Goal: Information Seeking & Learning: Learn about a topic

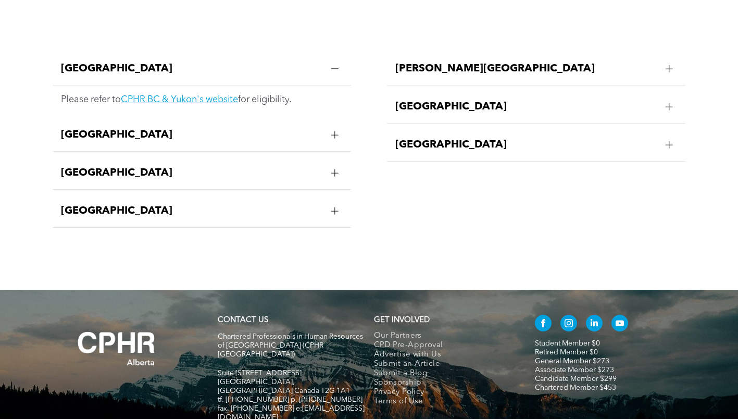
scroll to position [2159, 0]
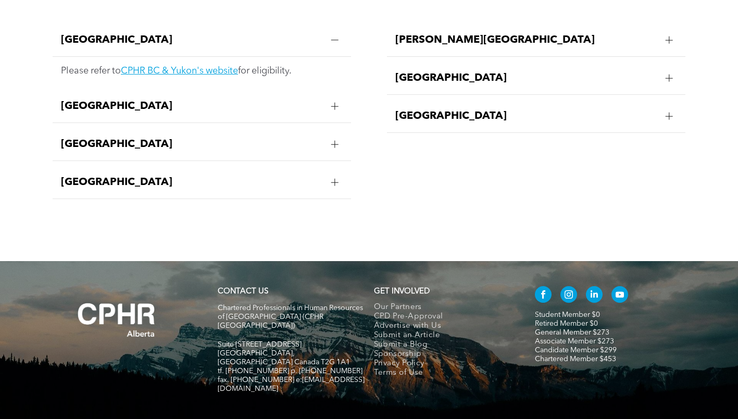
drag, startPoint x: 336, startPoint y: 299, endPoint x: 209, endPoint y: 297, distance: 127.1
click at [209, 297] on div "CONTACT US Chartered Professionals in Human Resources of Alberta (CPHR Alberta)…" at bounding box center [369, 345] width 625 height 126
drag, startPoint x: 209, startPoint y: 297, endPoint x: 300, endPoint y: 301, distance: 90.8
click at [300, 350] on span "[GEOGRAPHIC_DATA], [GEOGRAPHIC_DATA] Canada T2G 1A1" at bounding box center [284, 358] width 132 height 16
drag, startPoint x: 327, startPoint y: 304, endPoint x: 215, endPoint y: 295, distance: 112.4
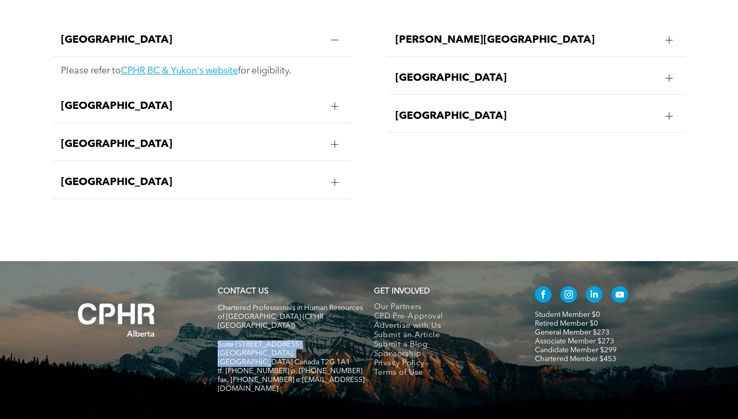
click at [215, 295] on div "CONTACT US Chartered Professionals in Human Resources of Alberta (CPHR Alberta)…" at bounding box center [291, 345] width 156 height 126
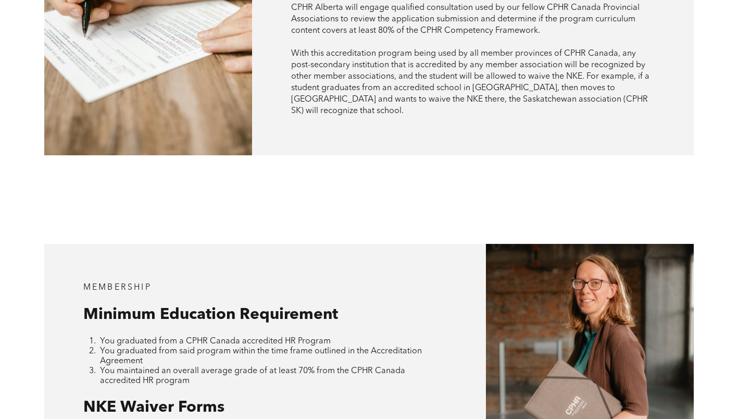
scroll to position [752, 0]
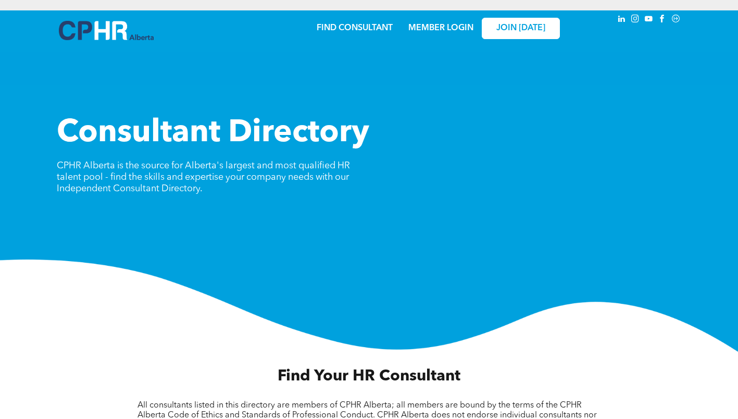
scroll to position [261, 0]
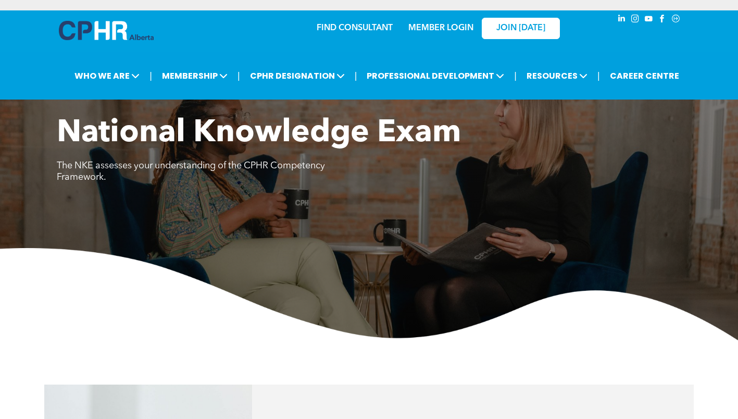
scroll to position [665, 0]
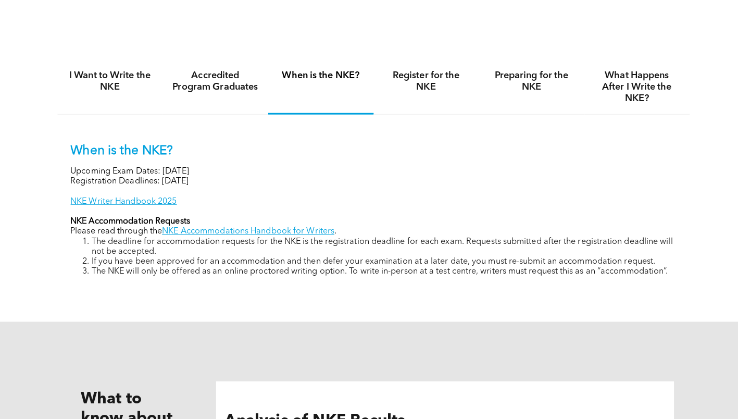
drag, startPoint x: 666, startPoint y: 37, endPoint x: 643, endPoint y: 38, distance: 22.4
click at [666, 36] on div "I Want to Write the NKE Accredited Program Graduates When is the NKE? Register …" at bounding box center [369, 178] width 738 height 288
click at [504, 92] on h4 "Preparing for the NKE" at bounding box center [525, 84] width 85 height 23
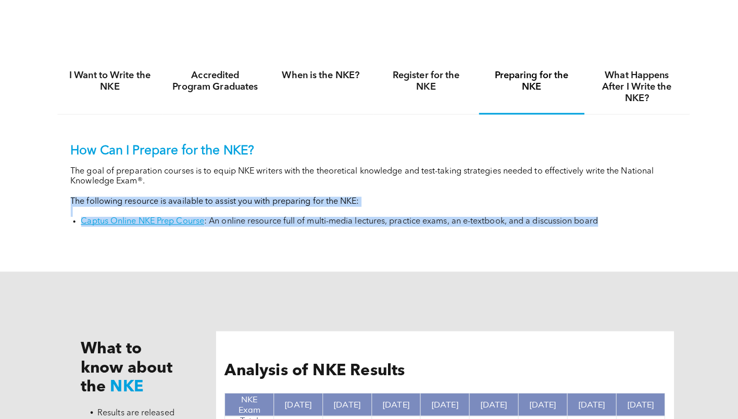
drag, startPoint x: 50, startPoint y: 204, endPoint x: 638, endPoint y: 244, distance: 589.6
click at [638, 244] on div "I Want to Write the NKE Accredited Program Graduates When is the NKE? Register …" at bounding box center [369, 153] width 738 height 239
copy div "The following resource is available to assist you with preparing for the NKE: C…"
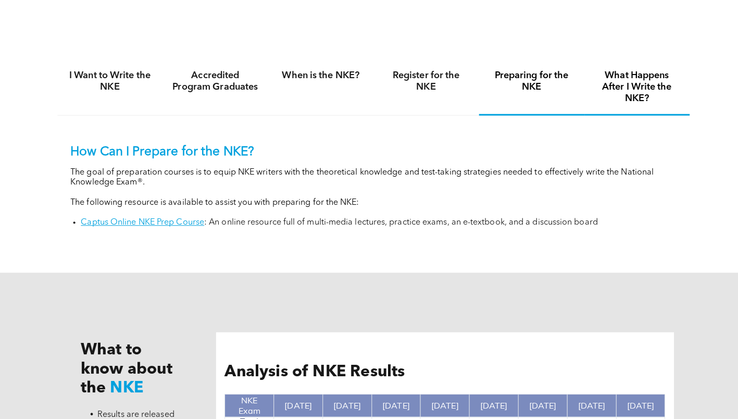
drag, startPoint x: 646, startPoint y: 89, endPoint x: 547, endPoint y: 125, distance: 105.3
click at [646, 89] on h4 "What Happens After I Write the NKE?" at bounding box center [629, 90] width 85 height 34
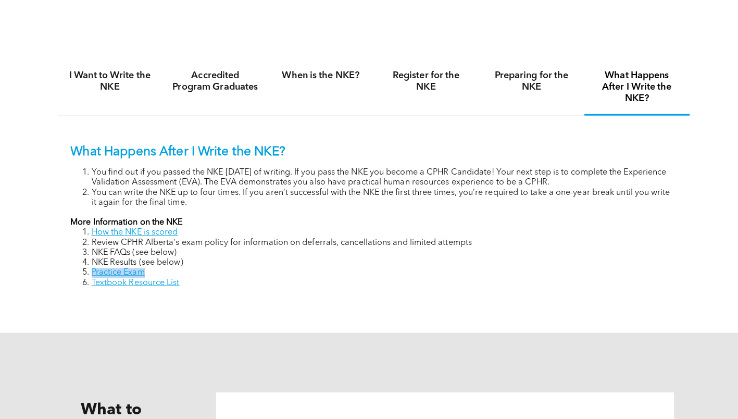
drag, startPoint x: 166, startPoint y: 277, endPoint x: 88, endPoint y: 274, distance: 77.7
click at [91, 274] on li "Practice Exam" at bounding box center [380, 274] width 578 height 10
copy link "Practice Exam"
drag, startPoint x: 192, startPoint y: 282, endPoint x: 90, endPoint y: 283, distance: 102.6
click at [91, 283] on li "Textbook Resource List" at bounding box center [380, 284] width 578 height 10
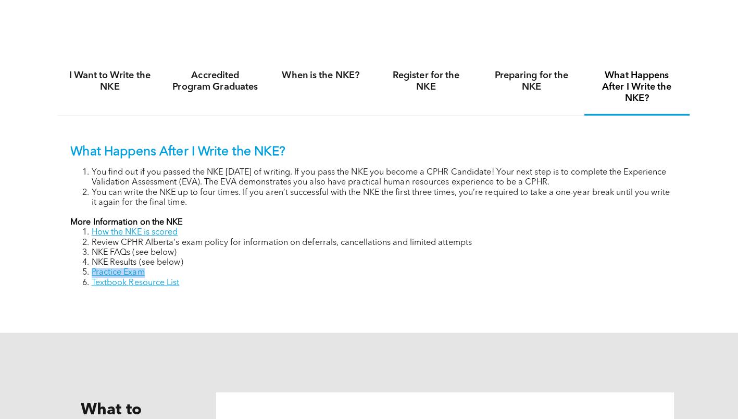
copy link "Textbook Resource List"
drag, startPoint x: 562, startPoint y: 84, endPoint x: 544, endPoint y: 84, distance: 17.7
click at [562, 84] on h4 "Preparing for the NKE" at bounding box center [525, 84] width 85 height 23
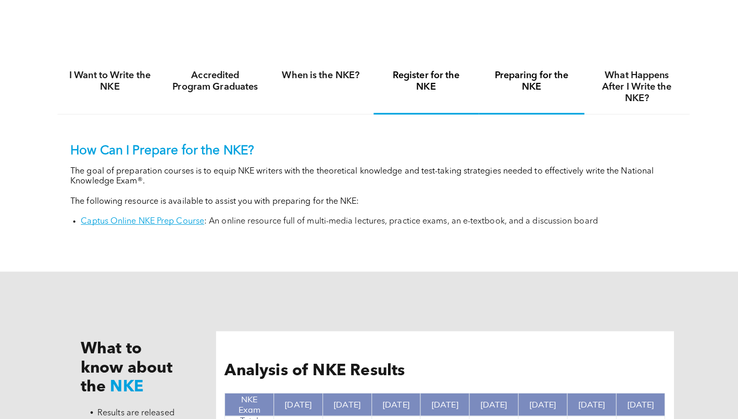
click at [413, 91] on h4 "Register for the NKE" at bounding box center [421, 84] width 85 height 23
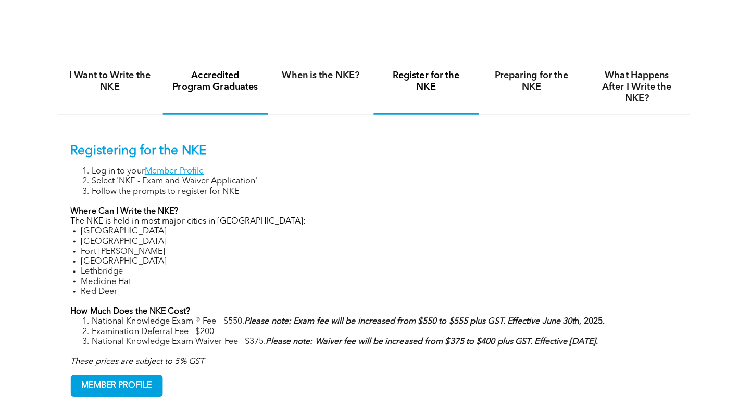
click at [300, 92] on div "When is the NKE?" at bounding box center [317, 91] width 104 height 54
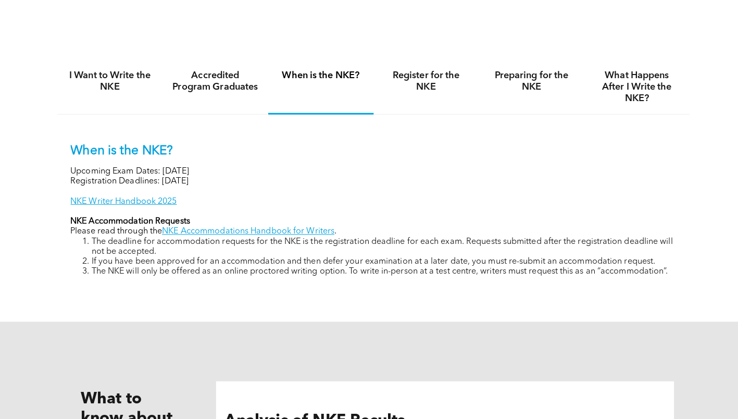
click at [105, 204] on link "NKE Writer Handbook 2025" at bounding box center [122, 204] width 105 height 8
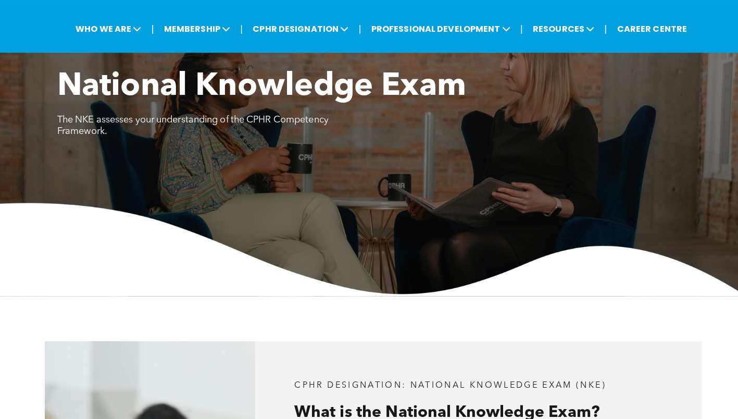
scroll to position [0, 0]
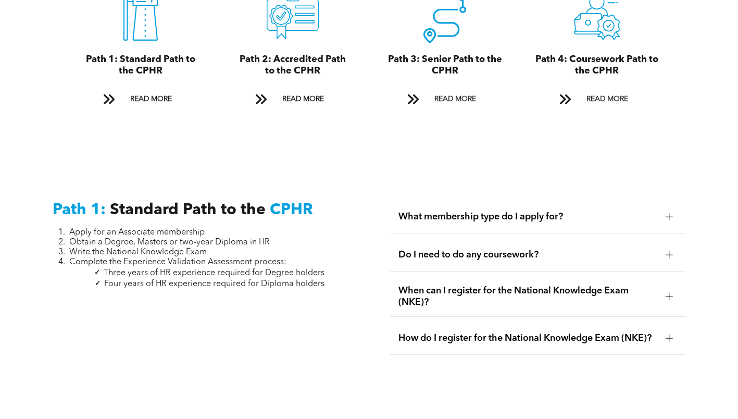
scroll to position [1303, 0]
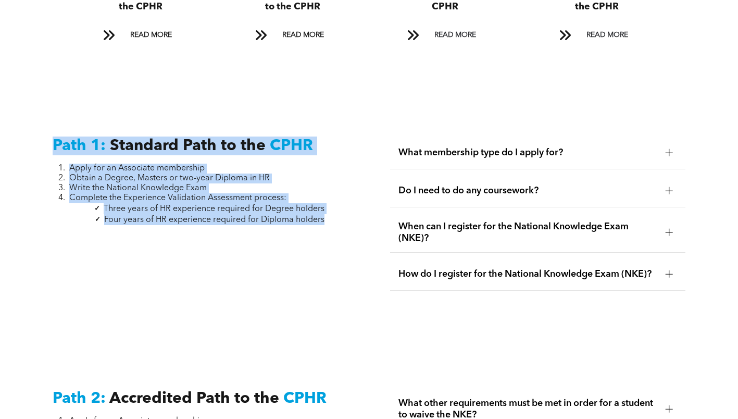
drag, startPoint x: 45, startPoint y: 131, endPoint x: 337, endPoint y: 216, distance: 303.5
click at [337, 216] on div "Path 1: Standard Path to the CPHR Apply for an Associate membership Obtain a De…" at bounding box center [200, 225] width 312 height 194
copy div "Path 1: Standard Path to the CPHR Apply for an Associate membership Obtain a De…"
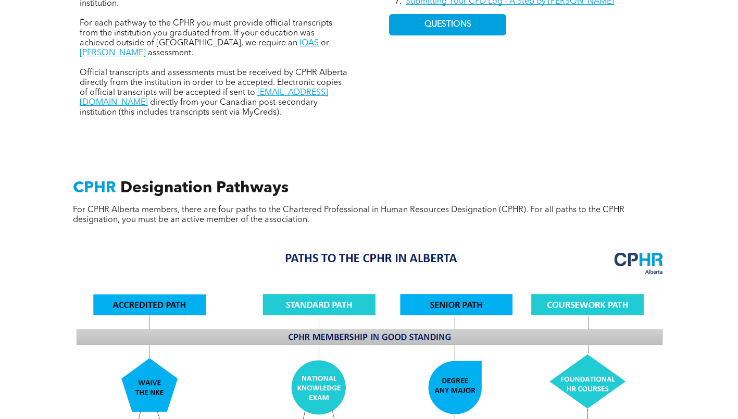
scroll to position [573, 0]
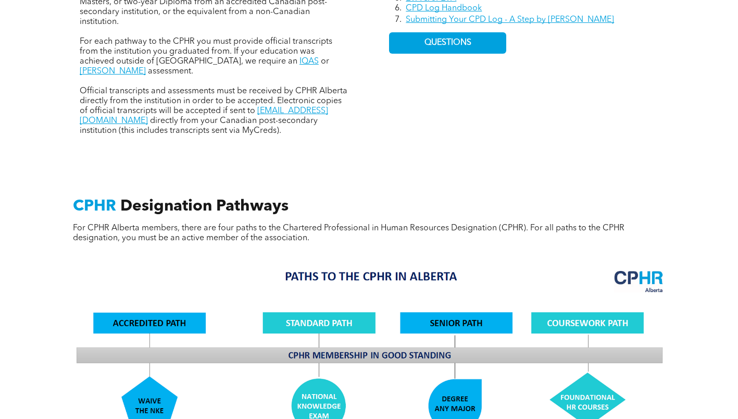
click at [225, 118] on p "Official transcripts and assessments must be received by CPHR Alberta directly …" at bounding box center [214, 110] width 269 height 49
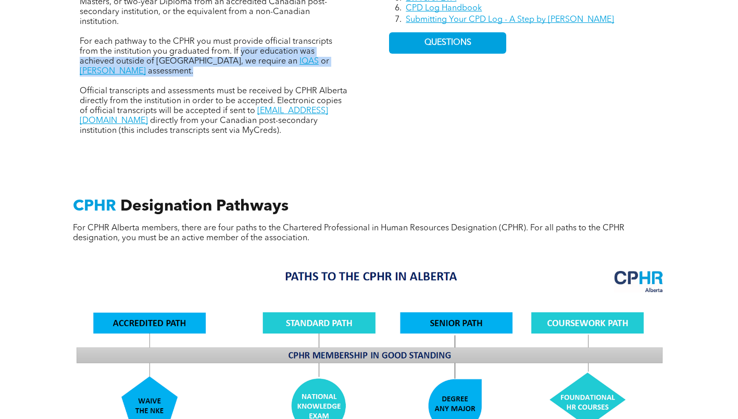
drag, startPoint x: 241, startPoint y: 54, endPoint x: 350, endPoint y: 61, distance: 109.7
click at [350, 61] on div "There is a minimum education requirement to pursue the CPHR designation for all…" at bounding box center [214, 20] width 286 height 246
copy p "your education was achieved outside of Canada, we require an IQAS or WES assess…"
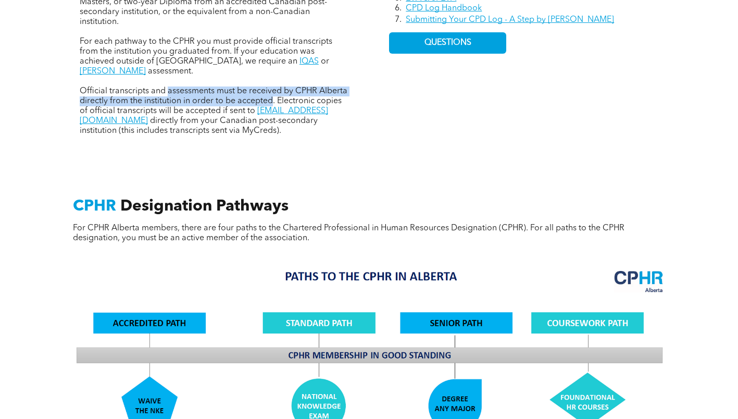
drag, startPoint x: 169, startPoint y: 82, endPoint x: 272, endPoint y: 91, distance: 103.6
click at [272, 91] on span "Official transcripts and assessments must be received by CPHR Alberta directly …" at bounding box center [214, 101] width 268 height 28
copy span "assessments must be received by CPHR Alberta directly from the institution in o…"
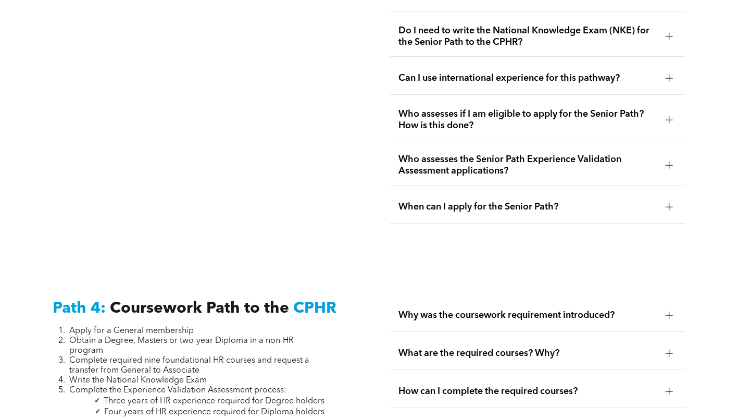
scroll to position [3256, 0]
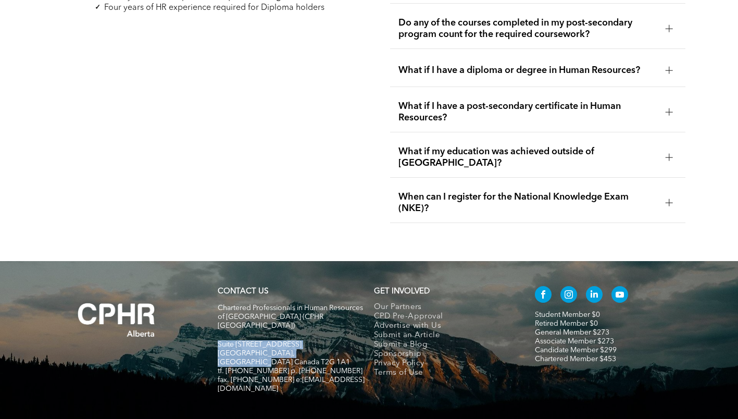
drag, startPoint x: 217, startPoint y: 291, endPoint x: 328, endPoint y: 304, distance: 111.7
click at [328, 304] on div "CONTACT US Chartered Professionals in Human Resources of Alberta (CPHR Alberta)…" at bounding box center [291, 345] width 156 height 126
copy div "Suite 320, 105 - 12 Ave SE Calgary, Alberta Canada T2G 1A1"
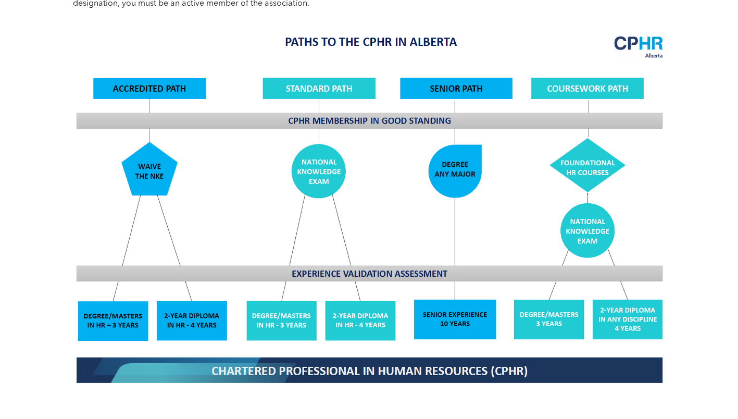
scroll to position [443, 0]
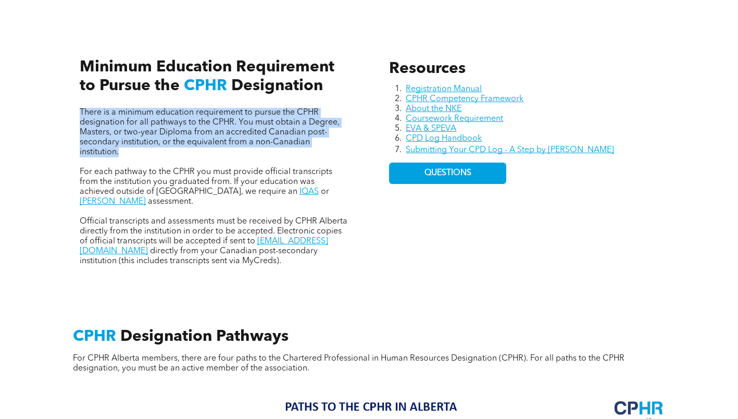
drag, startPoint x: 84, startPoint y: 115, endPoint x: 119, endPoint y: 163, distance: 59.0
click at [119, 163] on div "There is a minimum education requirement to pursue the CPHR designation for all…" at bounding box center [214, 151] width 286 height 246
copy span "There is a minimum education requirement to pursue the CPHR designation for all…"
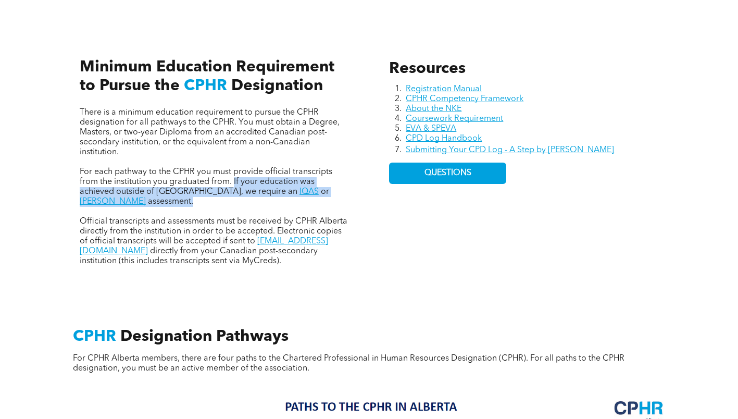
drag, startPoint x: 234, startPoint y: 180, endPoint x: 342, endPoint y: 189, distance: 108.7
click at [342, 189] on p "For each pathway to the CPHR you must provide official transcripts from the ins…" at bounding box center [214, 187] width 269 height 40
copy p "If your education was achieved outside of Canada, we require an IQAS or WES ass…"
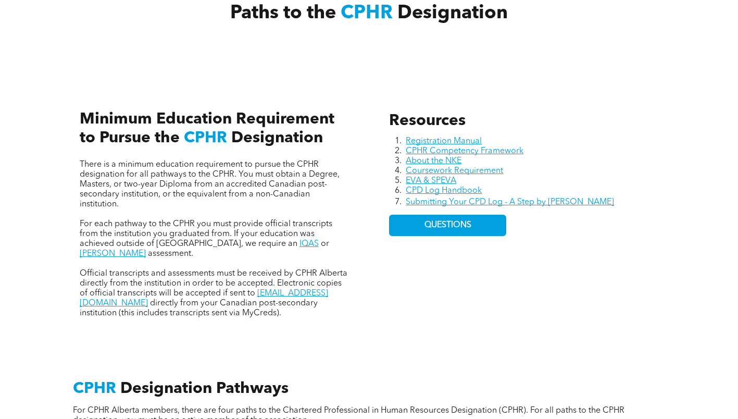
click at [224, 205] on p "There is a minimum education requirement to pursue the CPHR designation for all…" at bounding box center [214, 184] width 269 height 49
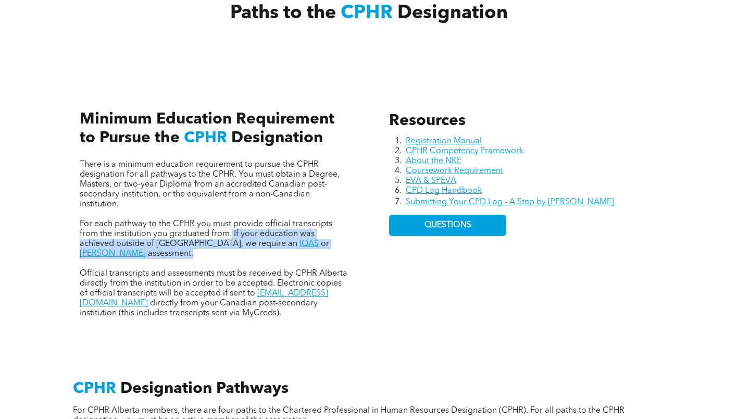
drag, startPoint x: 231, startPoint y: 234, endPoint x: 358, endPoint y: 246, distance: 128.3
click at [358, 246] on div "Resources Registration Manual CPHR Competency Framework About the NKE Coursewor…" at bounding box center [369, 203] width 625 height 276
copy p "If your education was achieved outside of Canada, we require an IQAS or WES ass…"
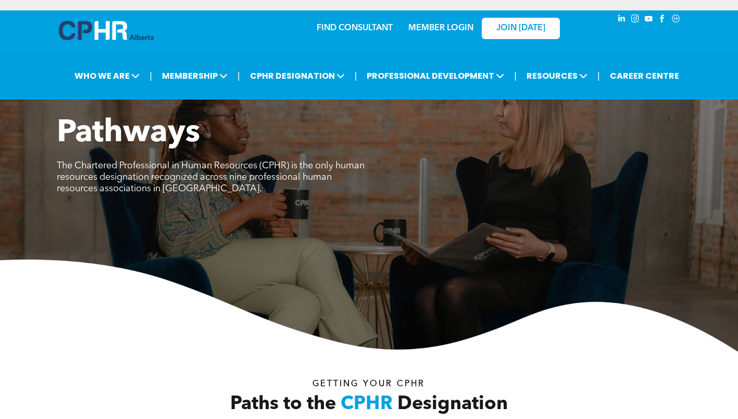
scroll to position [365, 0]
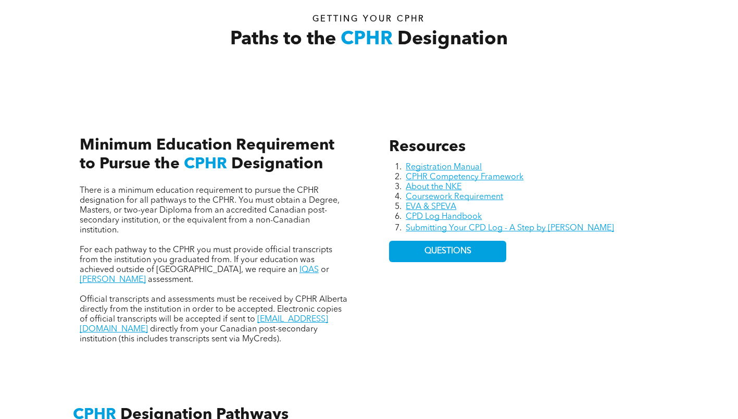
click at [243, 285] on p at bounding box center [214, 290] width 269 height 10
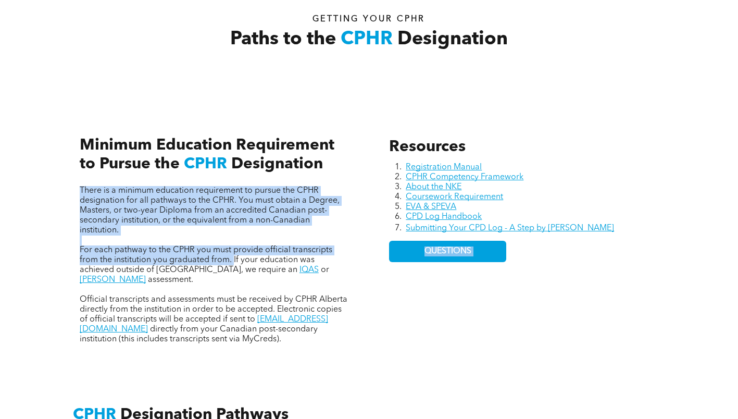
drag, startPoint x: 233, startPoint y: 262, endPoint x: 377, endPoint y: 273, distance: 143.7
click at [377, 273] on div "Resources Registration Manual CPHR Competency Framework About the NKE Coursewor…" at bounding box center [369, 229] width 625 height 276
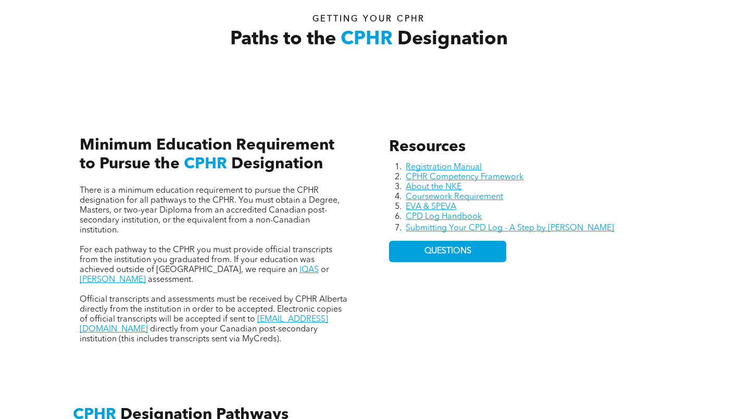
drag, startPoint x: 377, startPoint y: 273, endPoint x: 339, endPoint y: 276, distance: 38.2
click at [337, 285] on p at bounding box center [214, 290] width 269 height 10
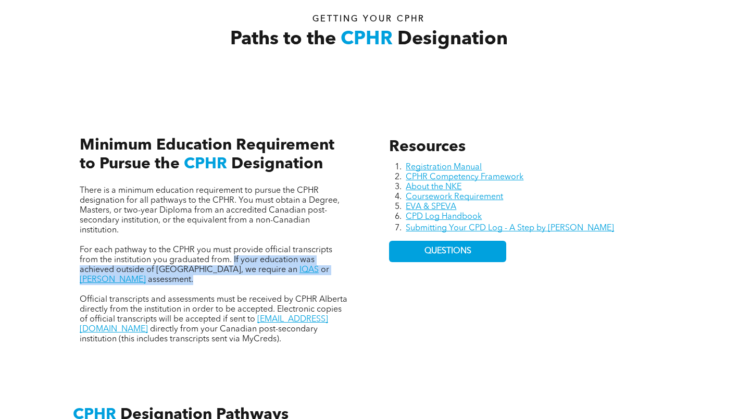
drag, startPoint x: 346, startPoint y: 272, endPoint x: 233, endPoint y: 262, distance: 113.5
click at [233, 262] on p "For each pathway to the CPHR you must provide official transcripts from the ins…" at bounding box center [214, 265] width 269 height 40
copy p "If your education was achieved outside of Canada, we require an IQAS or WES ass…"
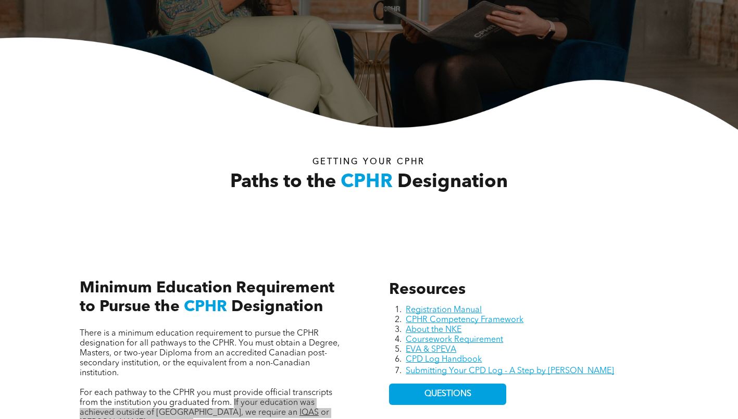
scroll to position [0, 0]
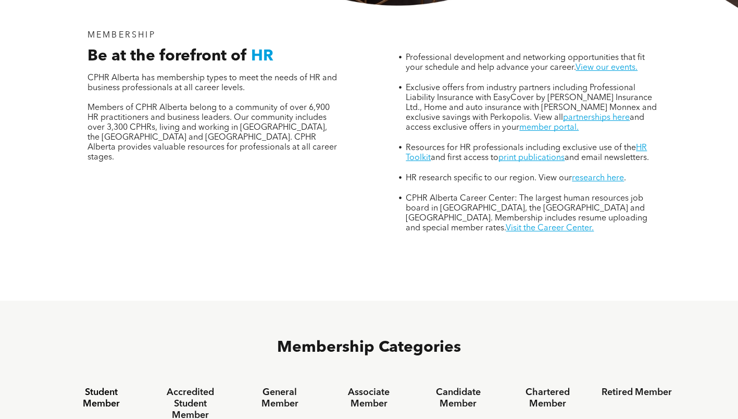
scroll to position [365, 0]
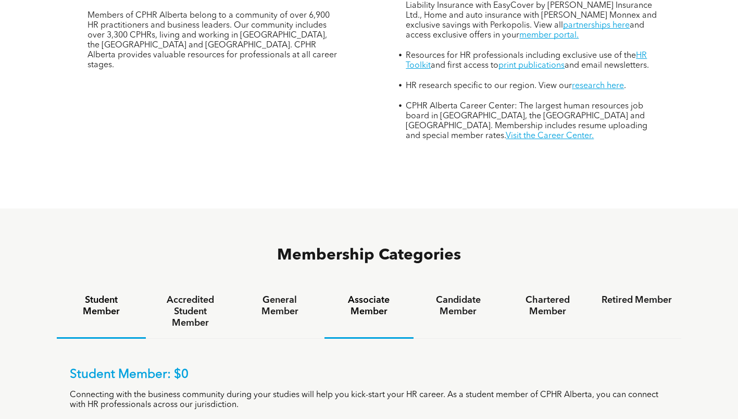
click at [364, 294] on h4 "Associate Member" at bounding box center [369, 305] width 70 height 23
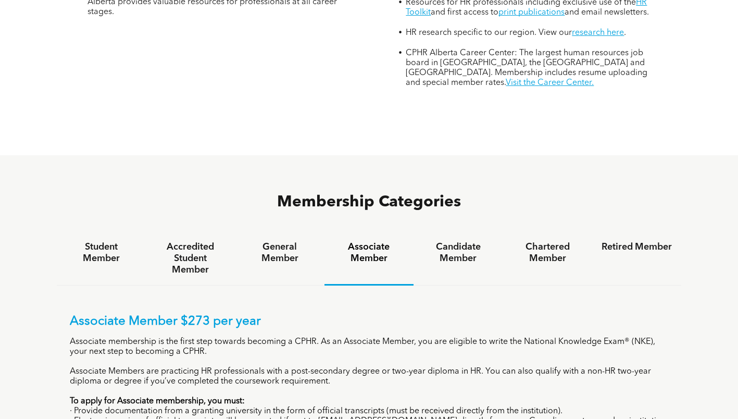
scroll to position [573, 0]
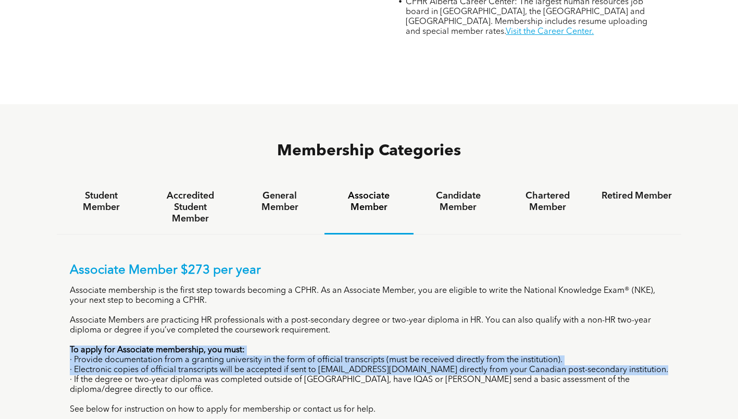
drag, startPoint x: 58, startPoint y: 298, endPoint x: 110, endPoint y: 348, distance: 71.9
click at [110, 348] on div "Associate Member $273 per year Associate membership is the first step towards b…" at bounding box center [369, 345] width 625 height 222
copy div "To apply for Associate membership, you must: · Provide documentation from a gra…"
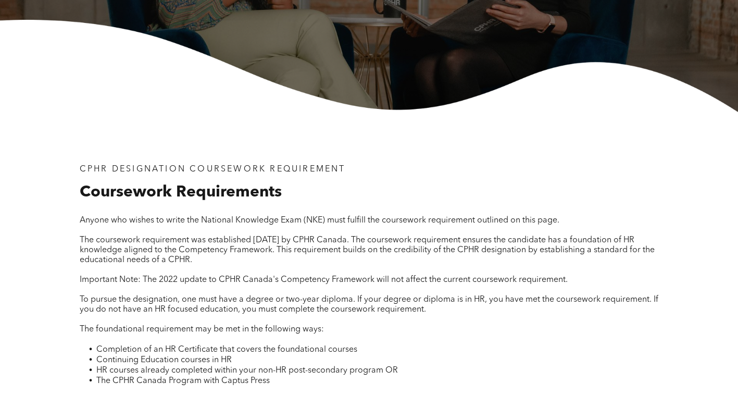
scroll to position [208, 0]
